Goal: Task Accomplishment & Management: Complete application form

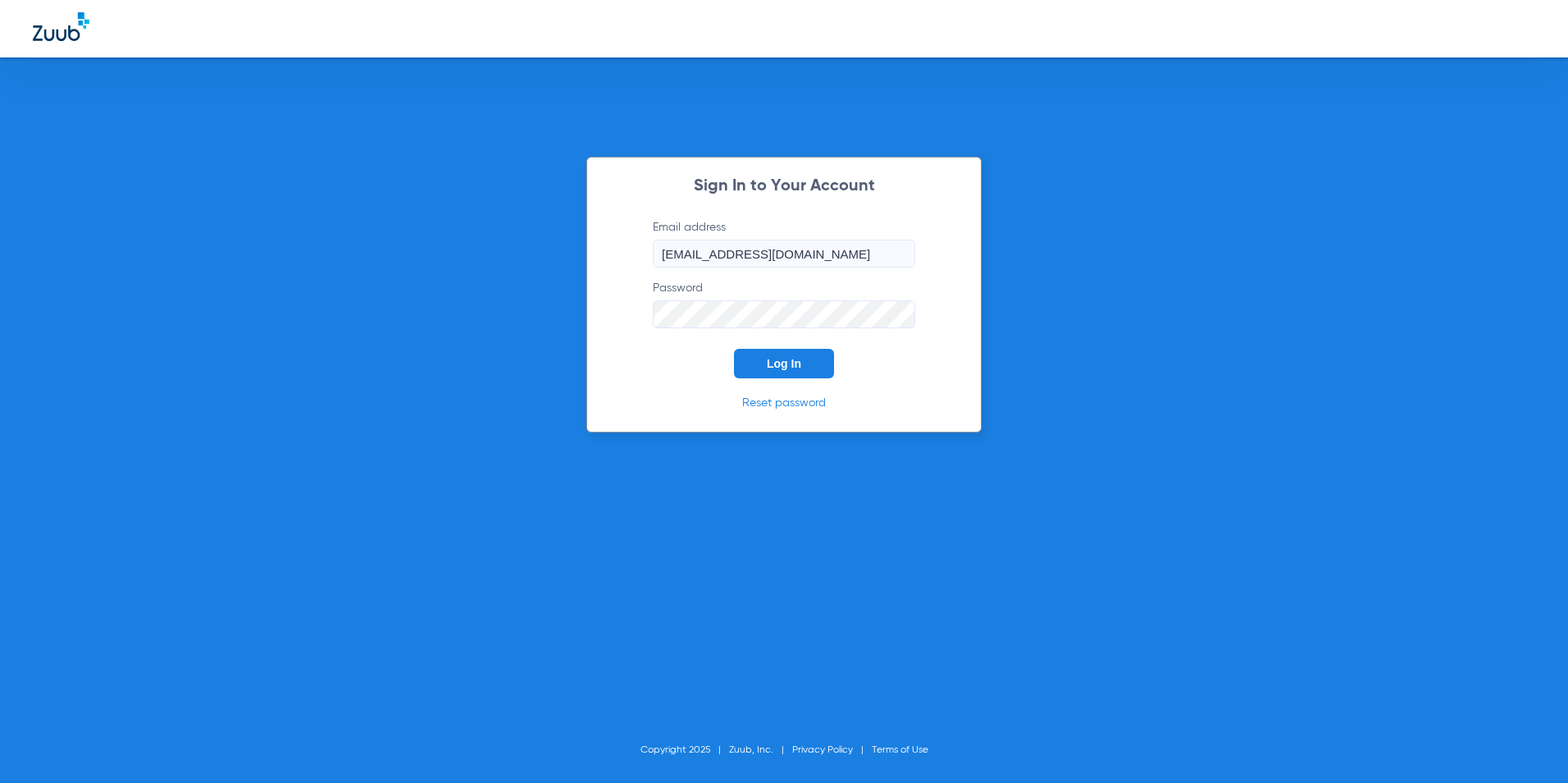
click at [786, 375] on button "Log In" at bounding box center [784, 364] width 100 height 29
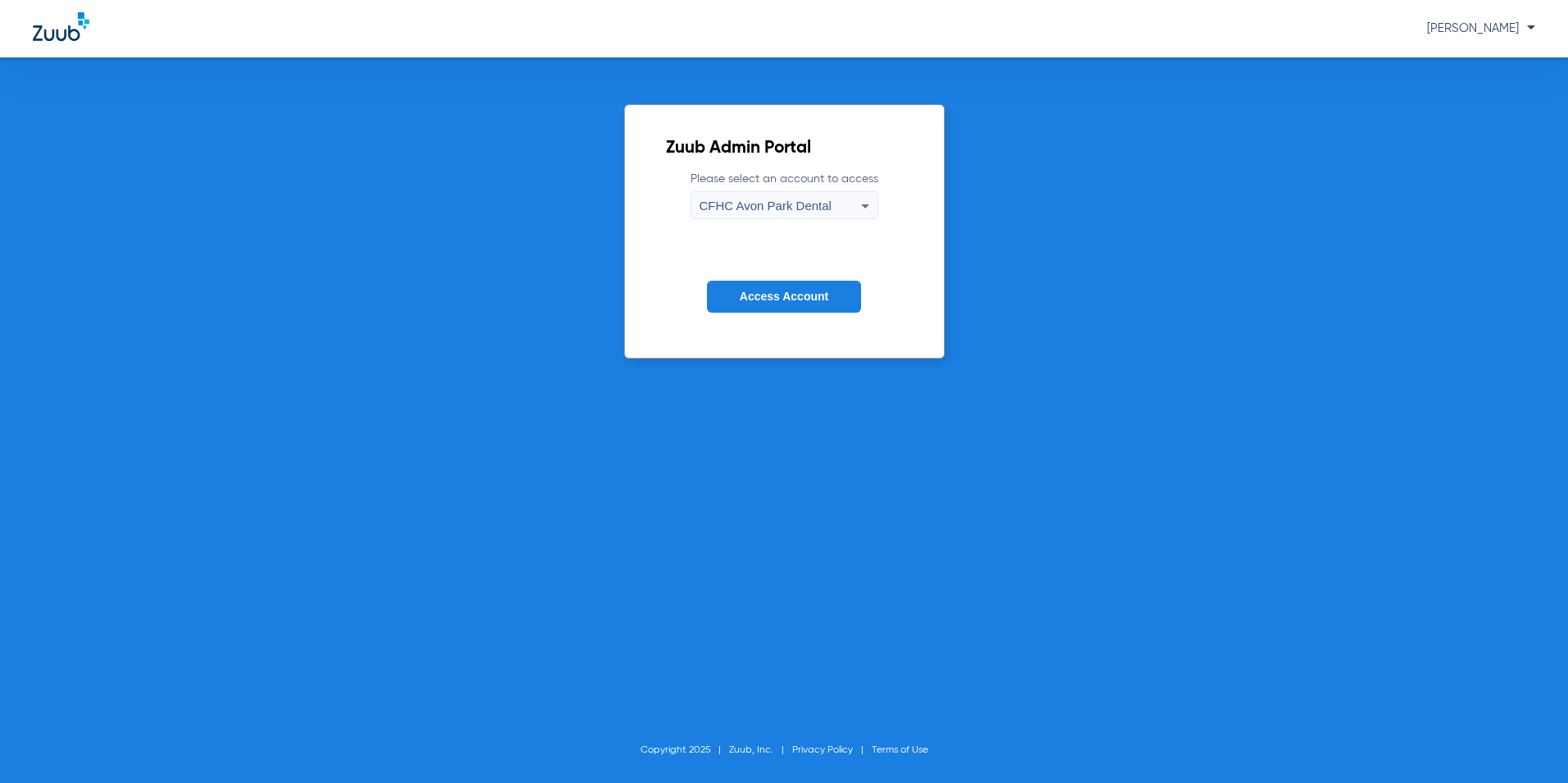
click at [800, 210] on span "CFHC Avon Park Dental" at bounding box center [765, 205] width 132 height 14
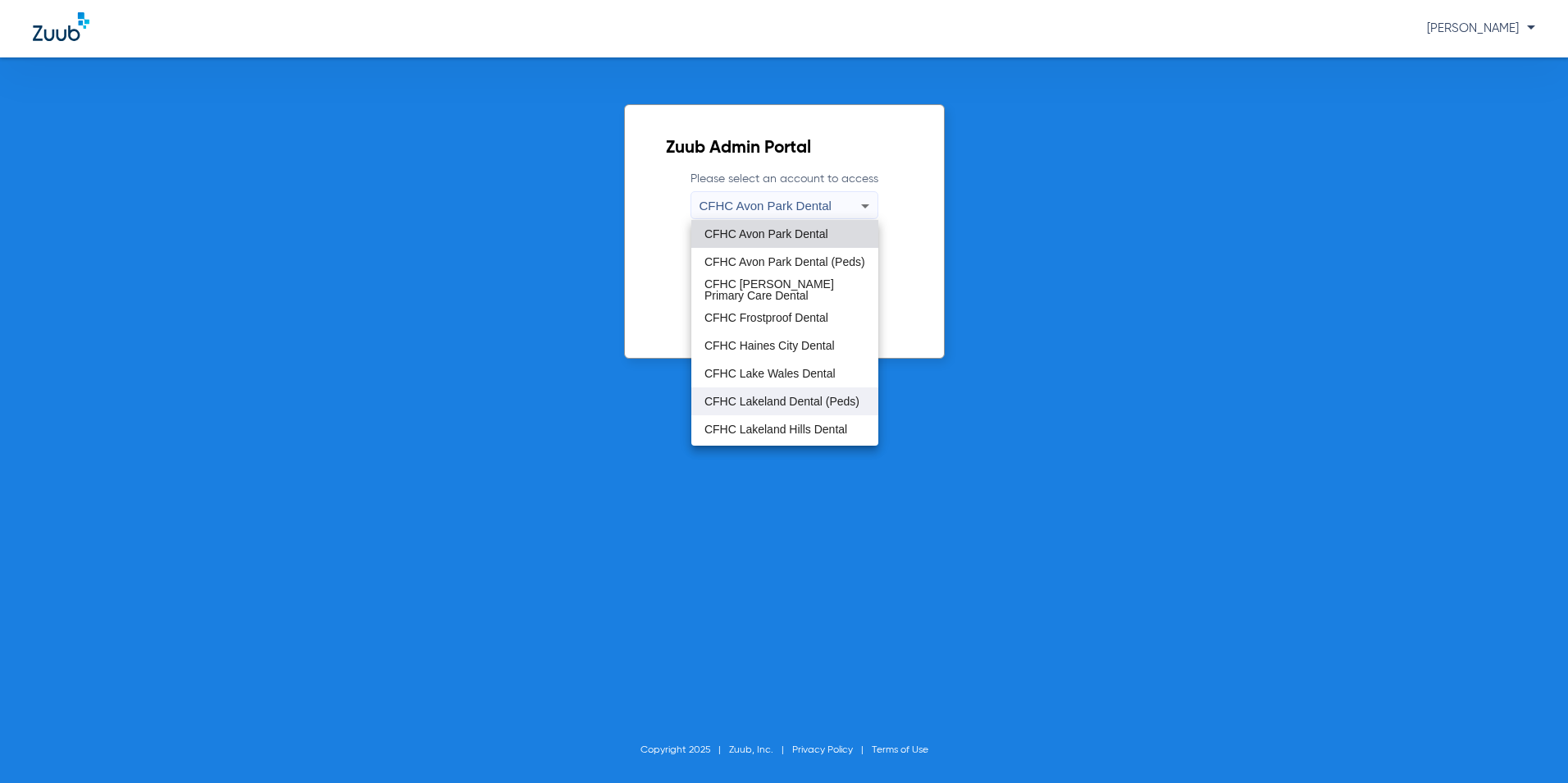
click at [765, 398] on span "CFHC Lakeland Dental (Peds)" at bounding box center [782, 401] width 155 height 11
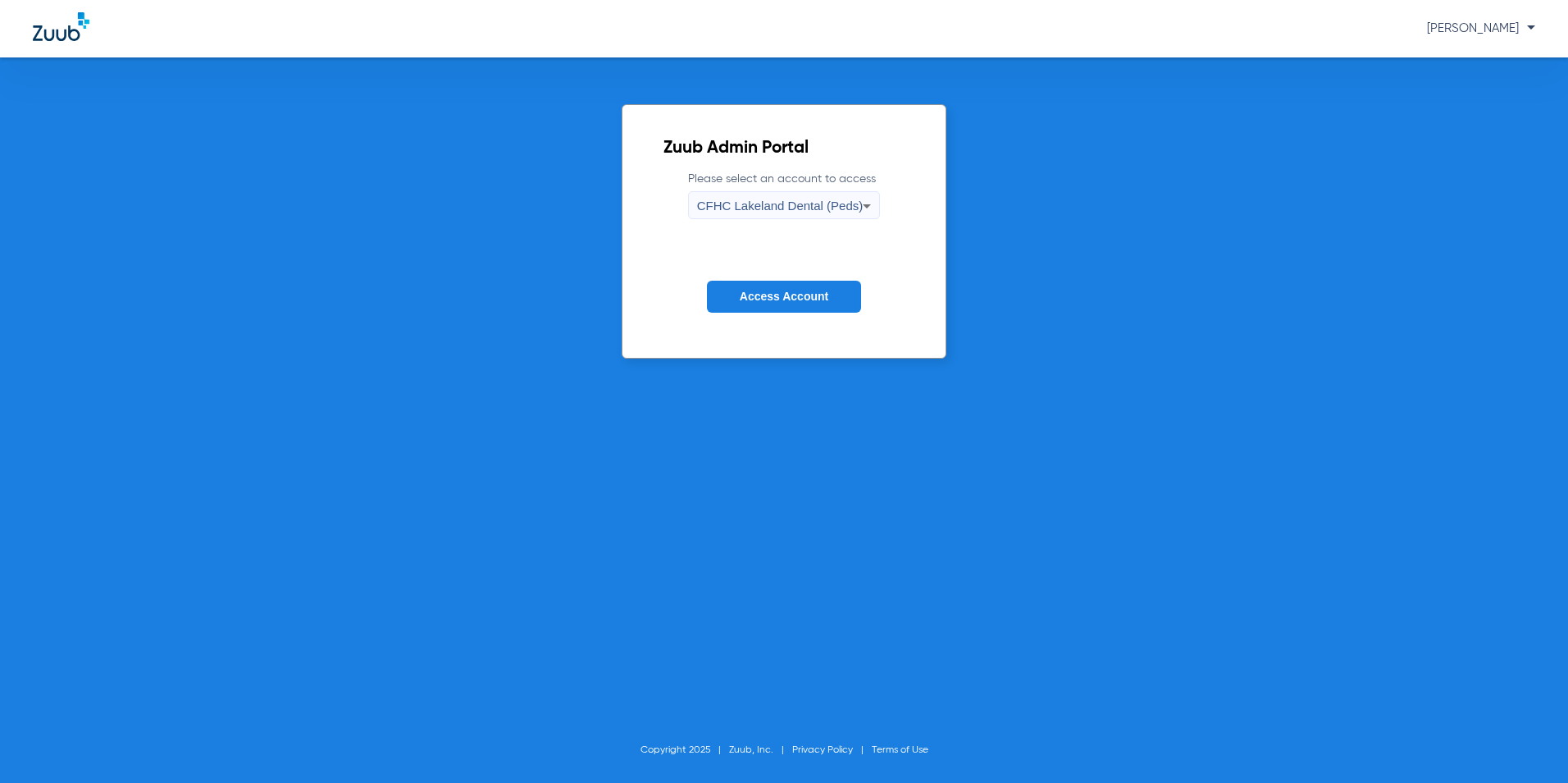
click at [768, 307] on button "Access Account" at bounding box center [784, 296] width 154 height 32
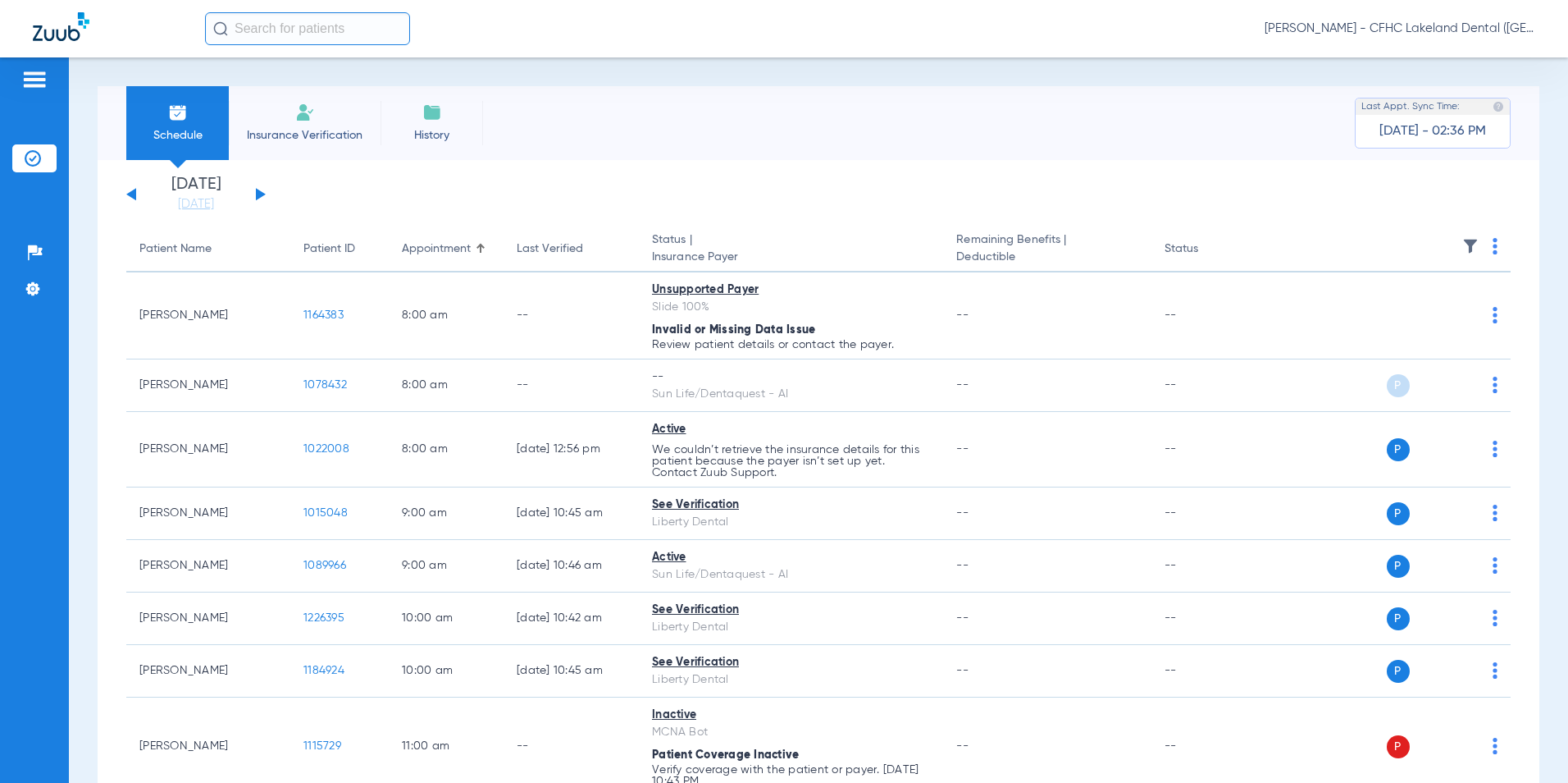
click at [309, 107] on img at bounding box center [305, 112] width 20 height 20
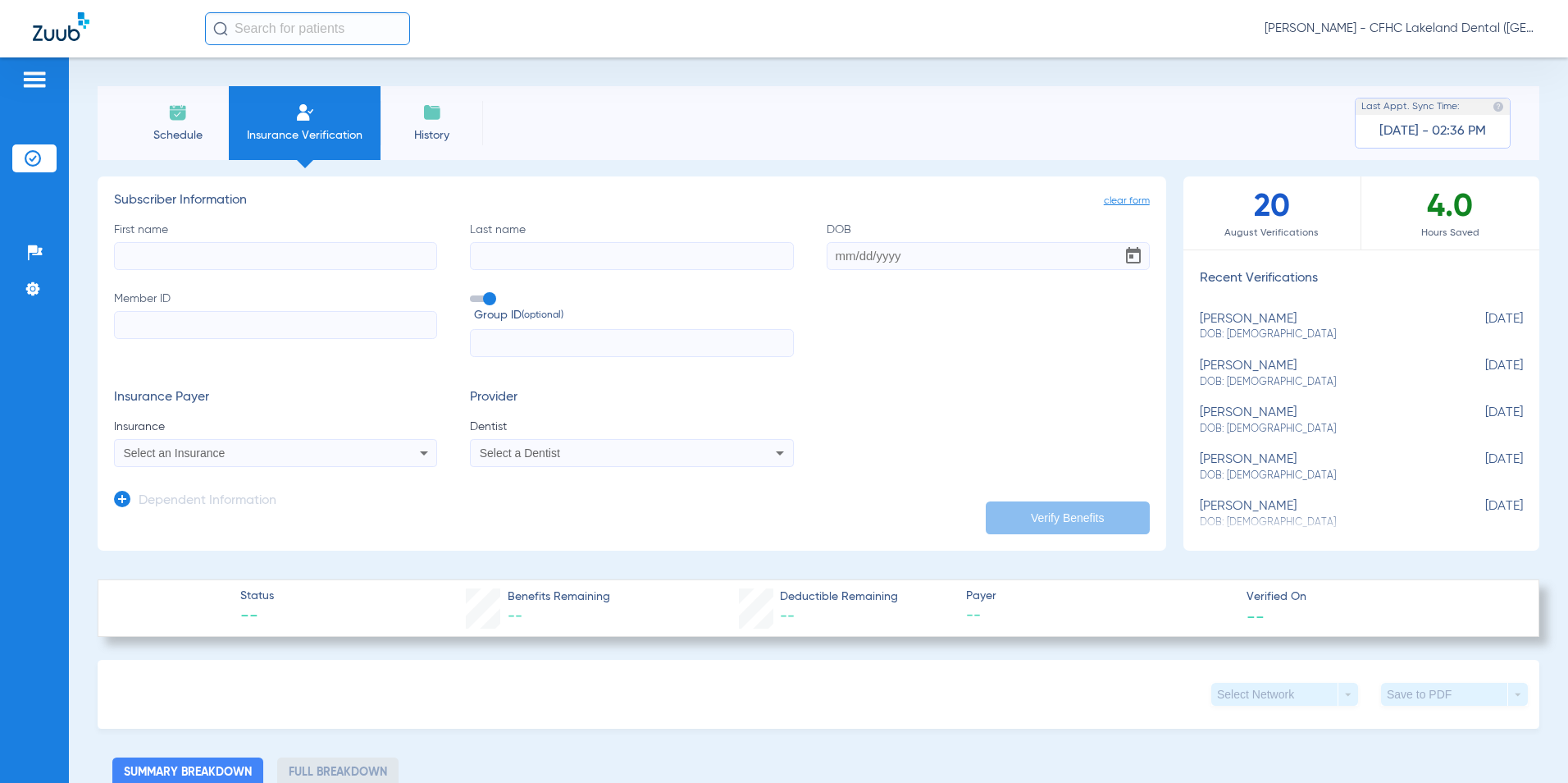
click at [230, 244] on input "First name" at bounding box center [275, 256] width 323 height 28
type input "[PERSON_NAME]"
type input "[DATE]"
paste input "[EMAIL_ADDRESS][DOMAIN_NAME]"
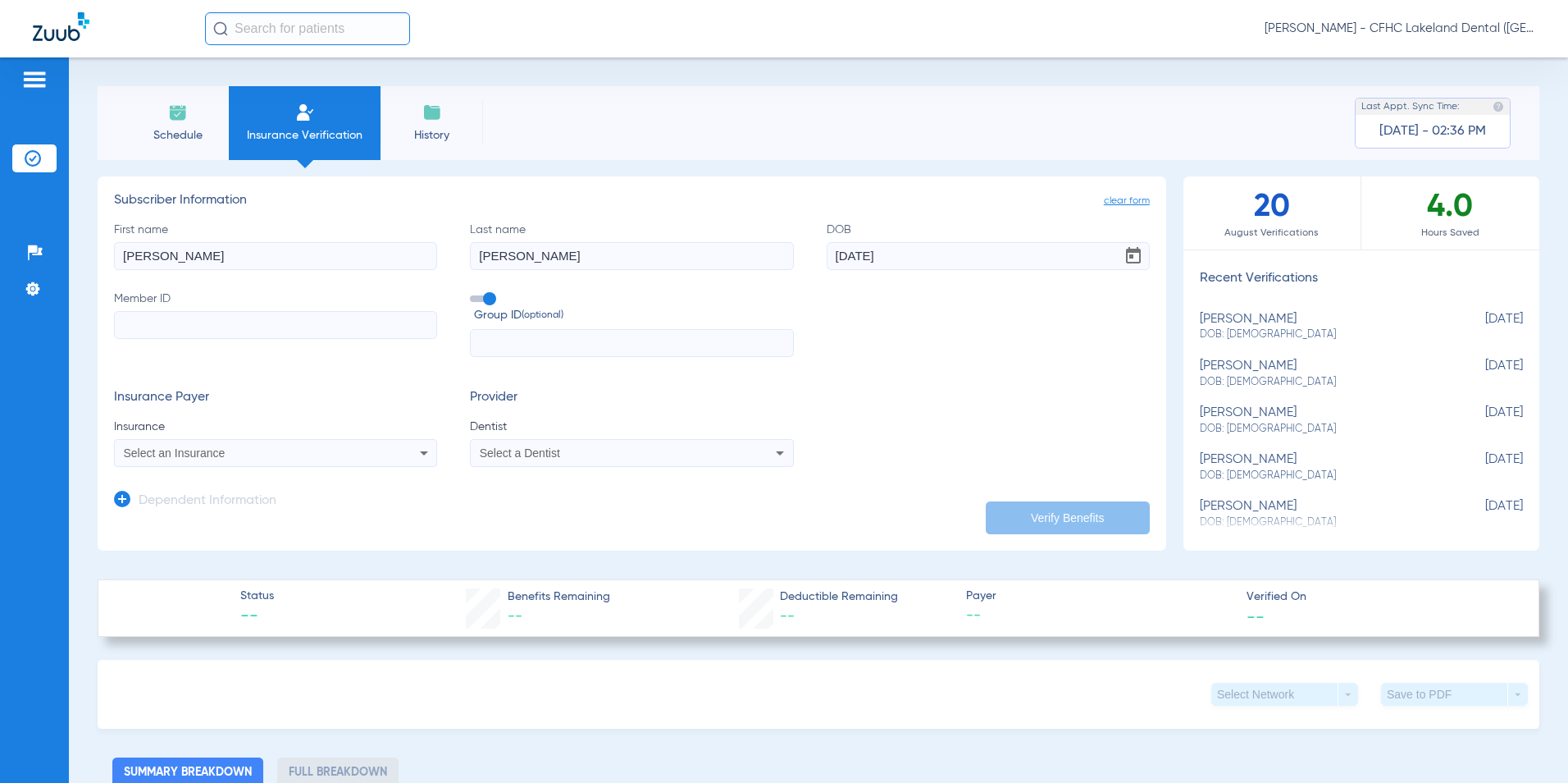
type input "[EMAIL_ADDRESS][DOMAIN_NAME]"
drag, startPoint x: 288, startPoint y: 319, endPoint x: -101, endPoint y: 274, distance: 391.6
click at [0, 274] on html "[PERSON_NAME] - CFHC Lakeland Dental (Peds) Patients Insurance Verification Set…" at bounding box center [784, 392] width 1568 height 783
type input "9615940488"
click at [178, 456] on span "Select an Insurance" at bounding box center [174, 452] width 101 height 13
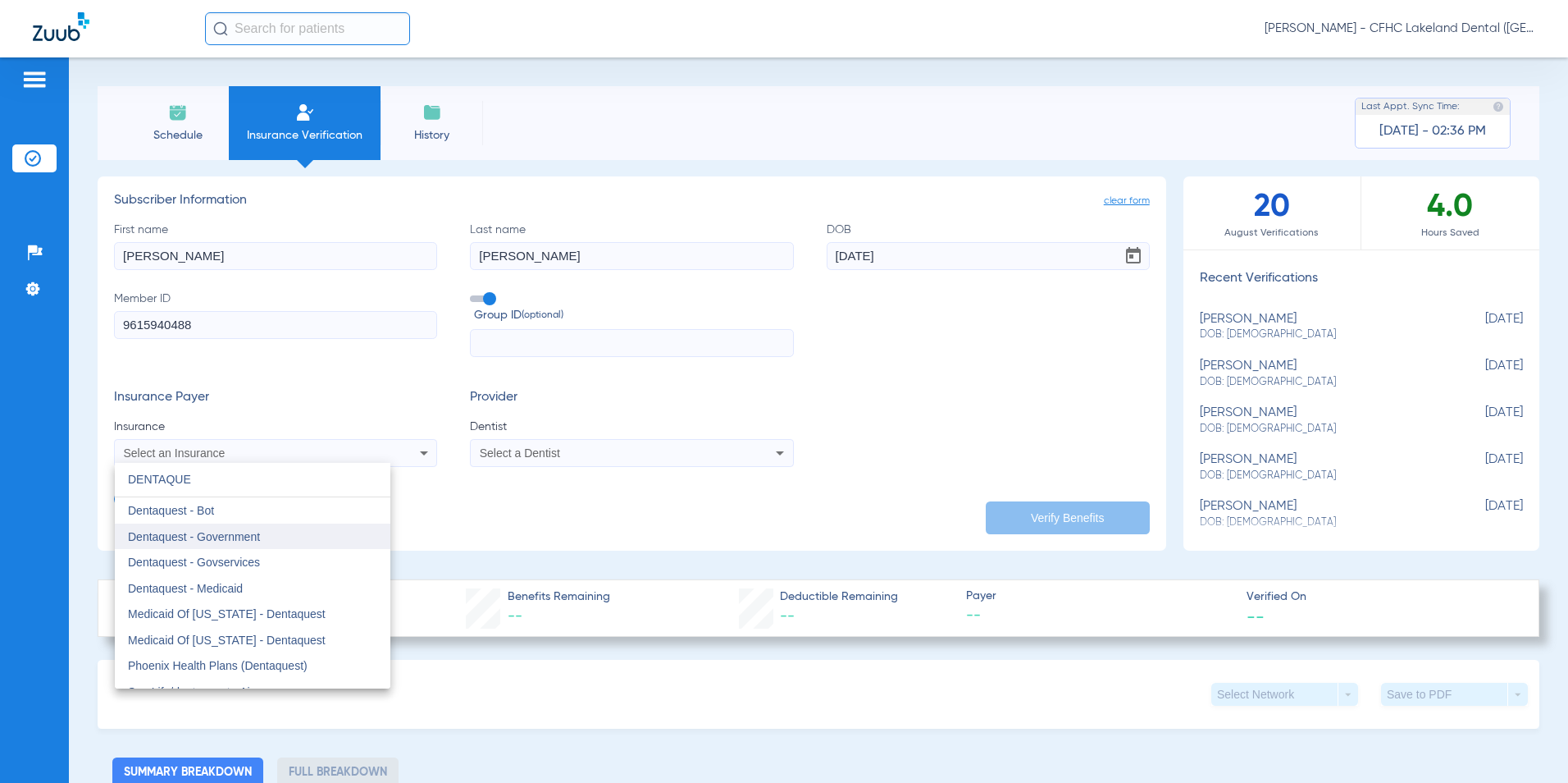
type input "DENTAQUE"
click at [220, 541] on span "Dentaquest - Government" at bounding box center [194, 536] width 132 height 13
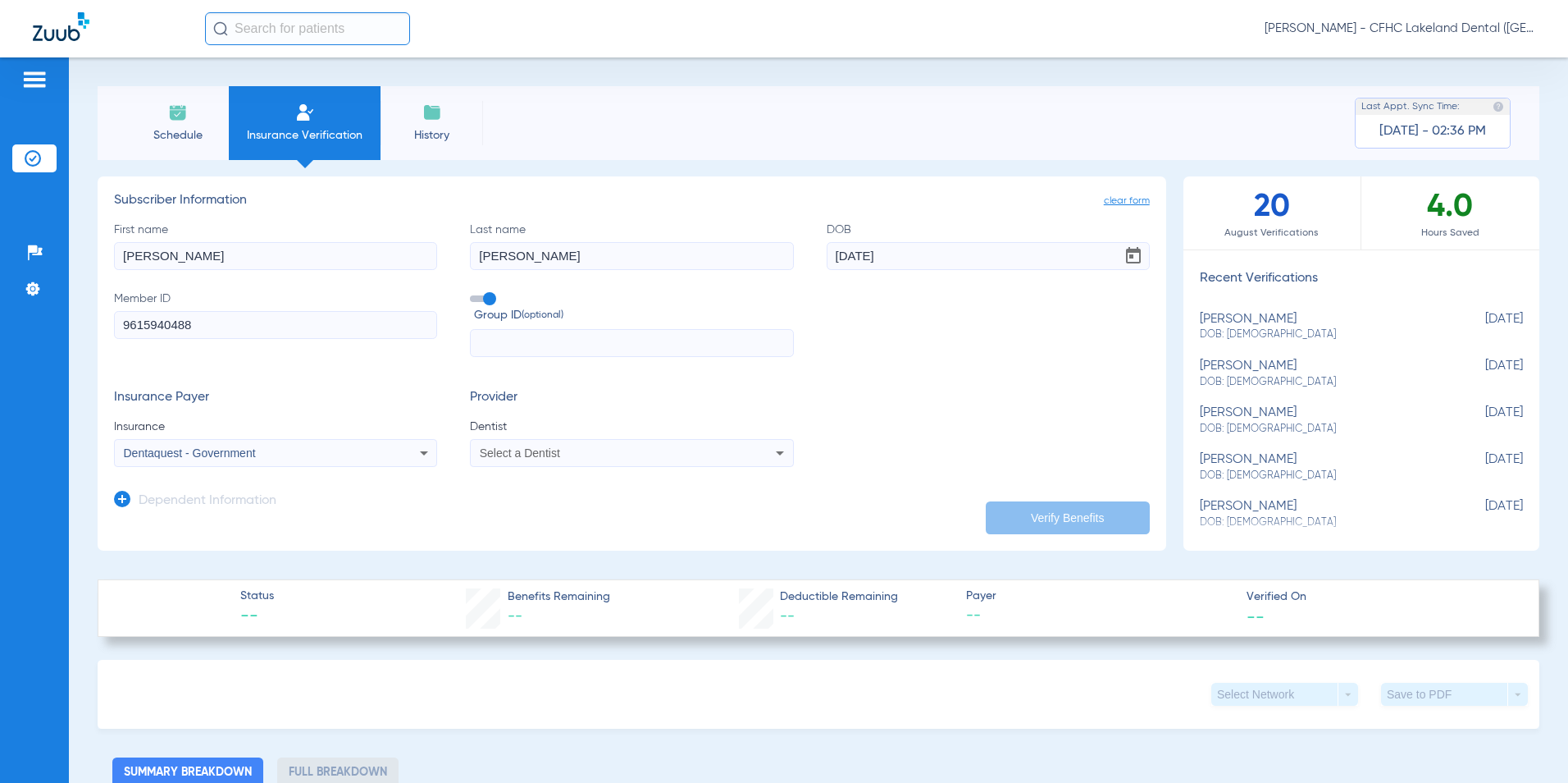
click at [558, 460] on div "Select a Dentist" at bounding box center [631, 452] width 321 height 20
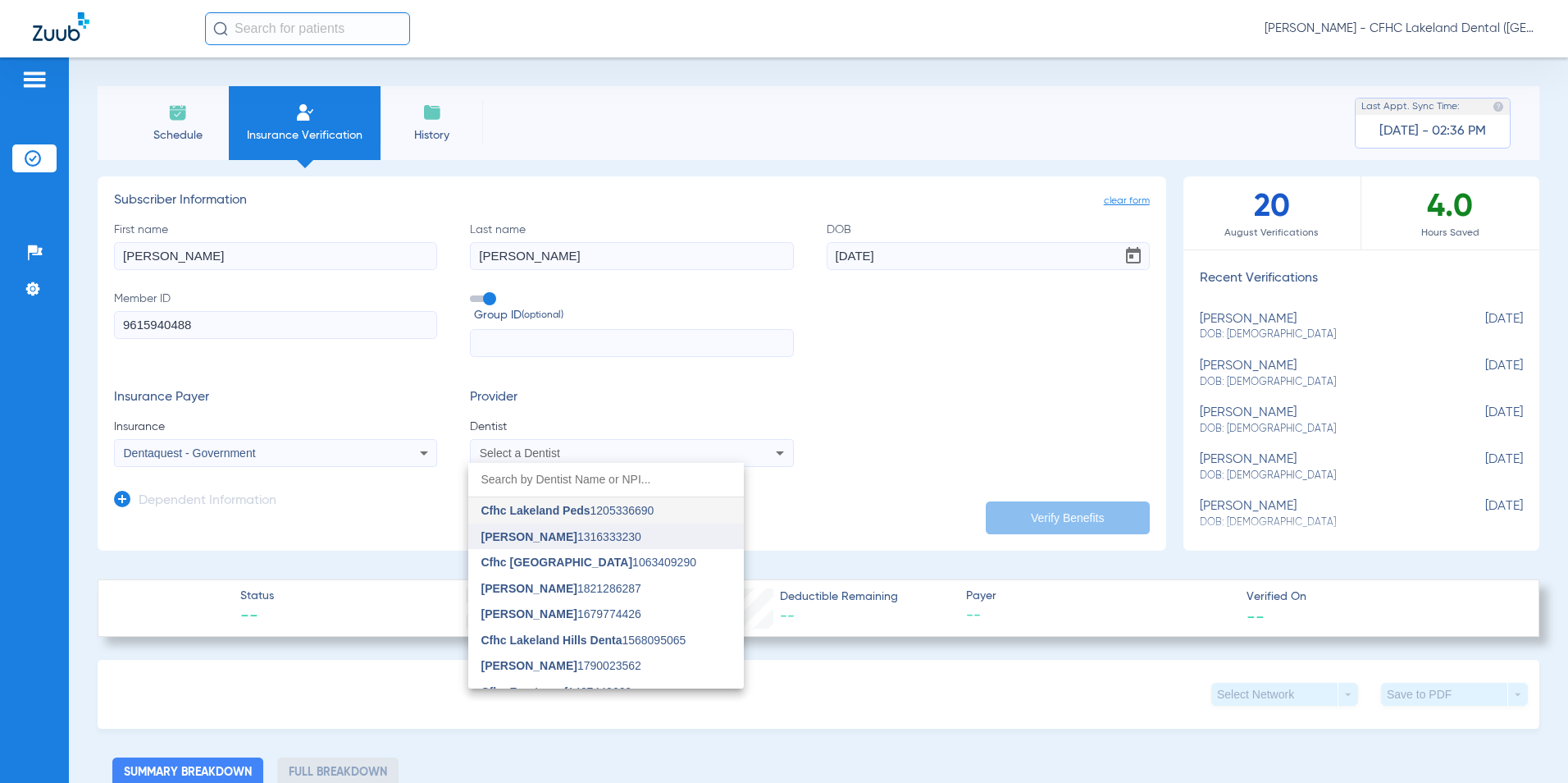
click at [578, 537] on span "[PERSON_NAME] 1316333230" at bounding box center [561, 536] width 160 height 11
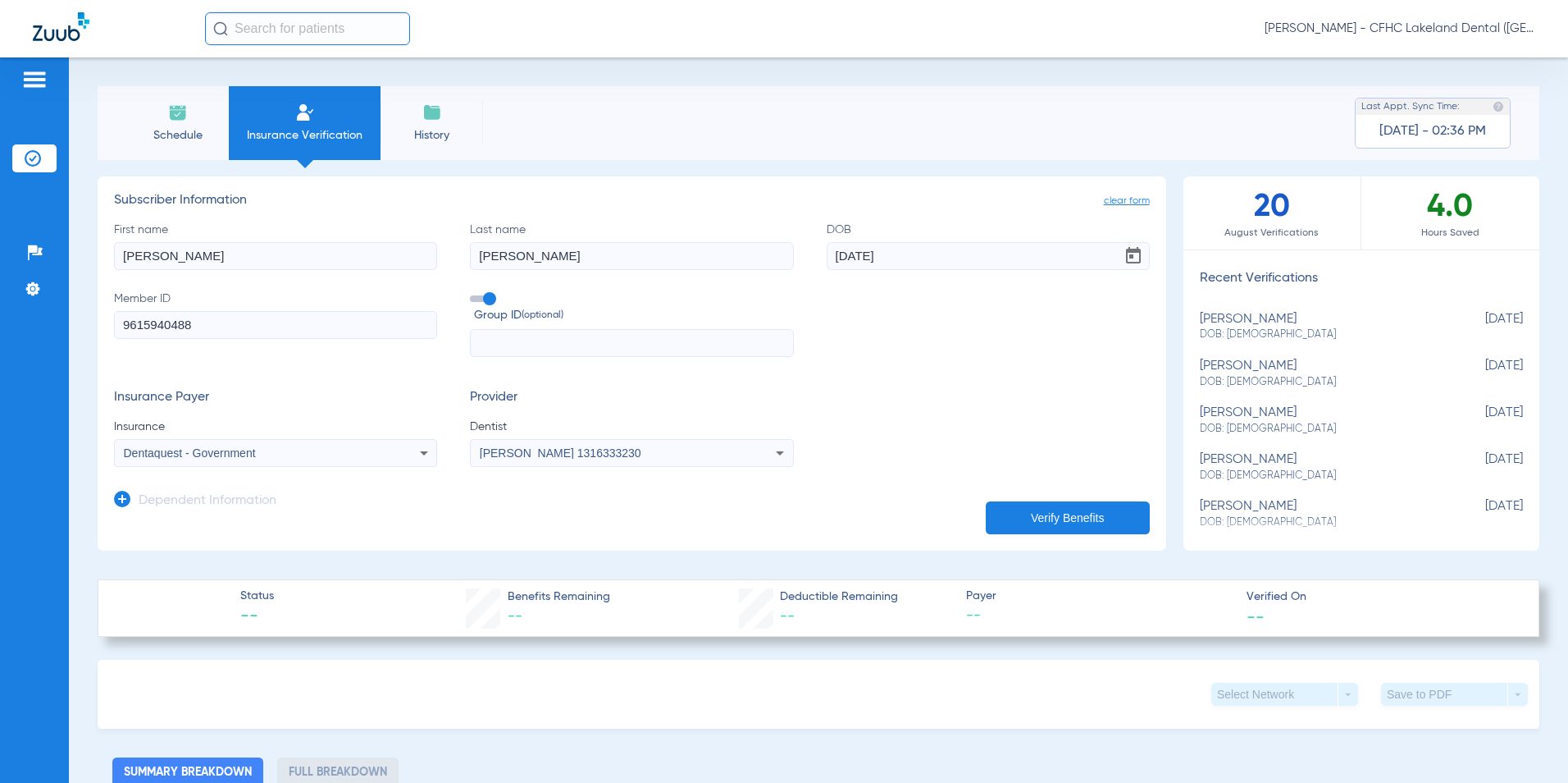
click at [1028, 523] on button "Verify Benefits" at bounding box center [1067, 518] width 164 height 33
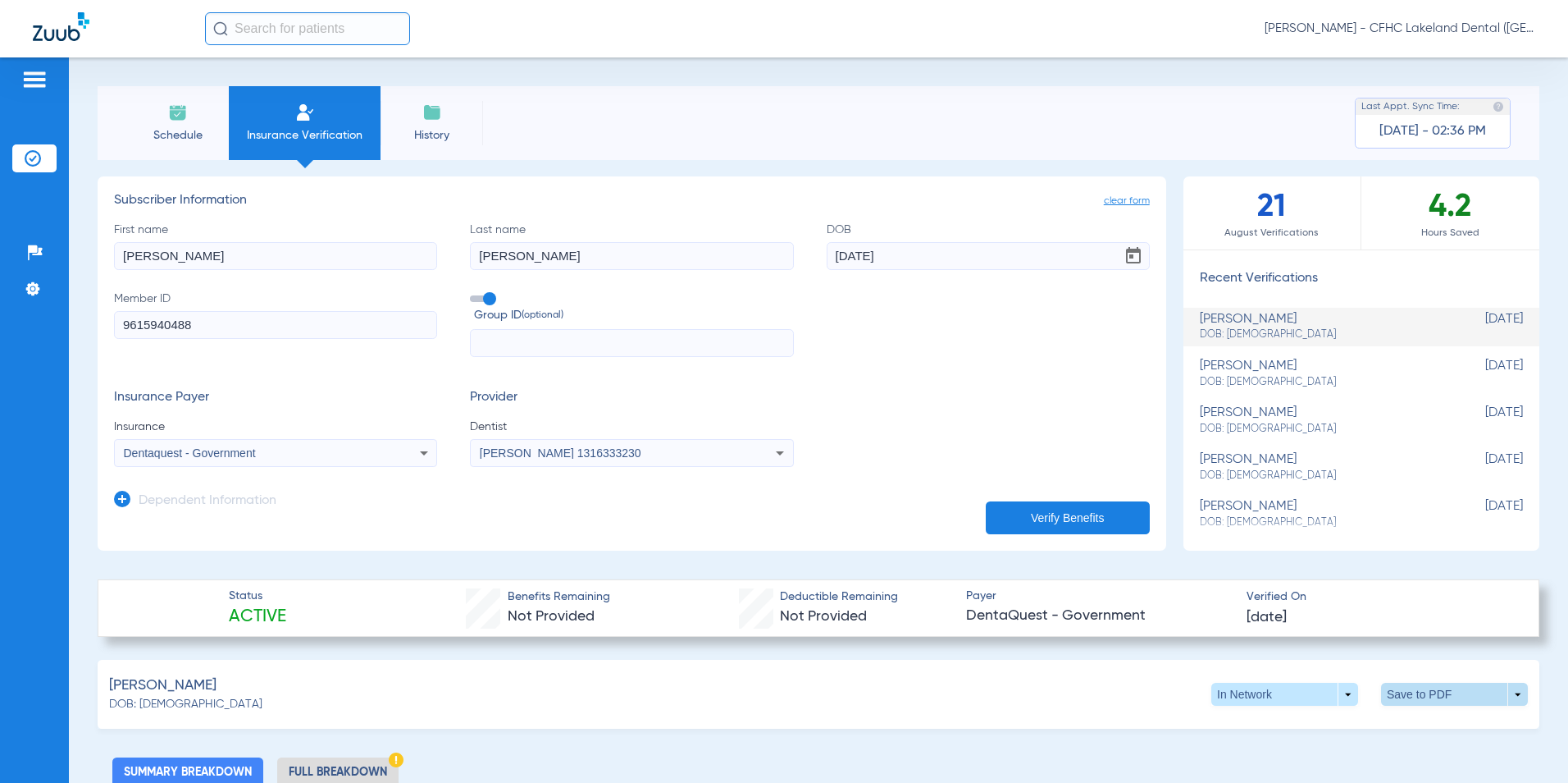
click at [1462, 692] on span at bounding box center [1455, 694] width 147 height 23
click at [1287, 730] on span "Save to PDF" at bounding box center [1319, 725] width 65 height 11
